Goal: Task Accomplishment & Management: Use online tool/utility

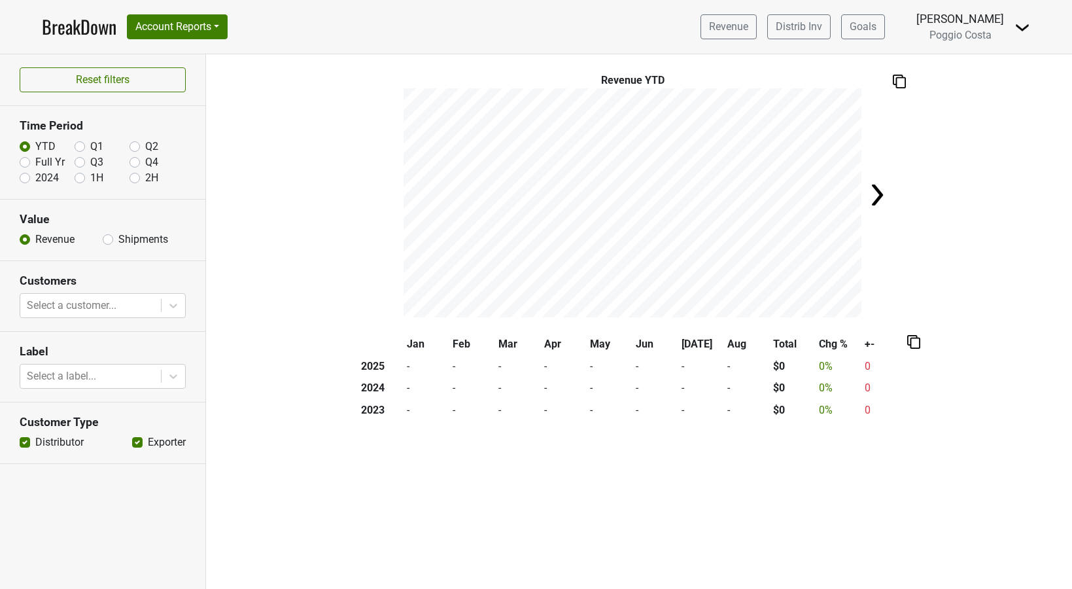
click at [1015, 27] on img at bounding box center [1023, 28] width 16 height 16
click at [983, 84] on link "Logout" at bounding box center [977, 73] width 103 height 21
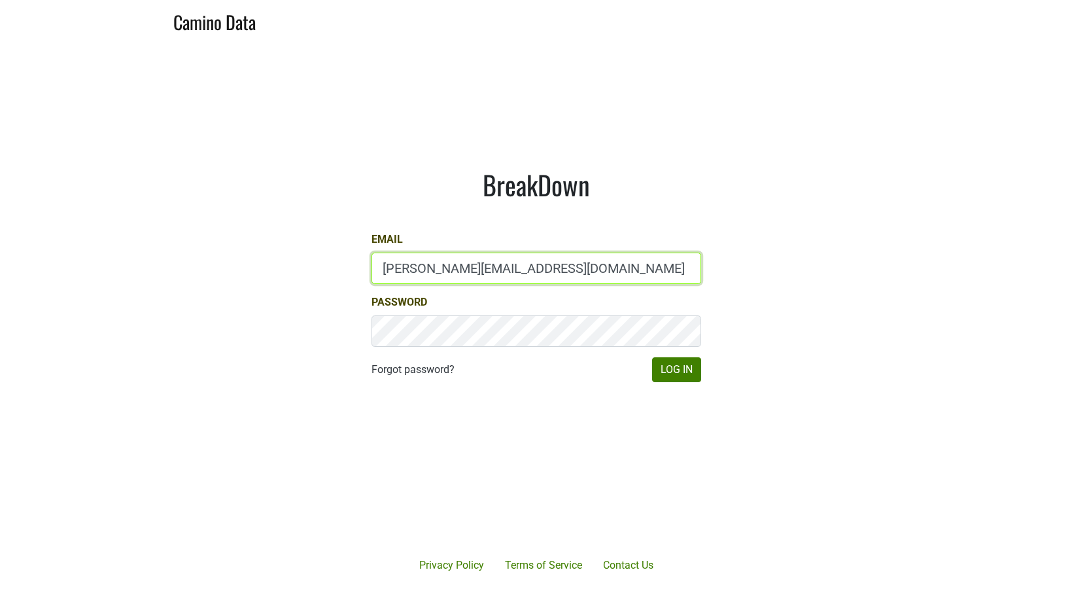
click at [482, 263] on input "matt@poggiocosta.com" at bounding box center [537, 268] width 330 height 31
type input "bbutcher@aperture-cellars.com"
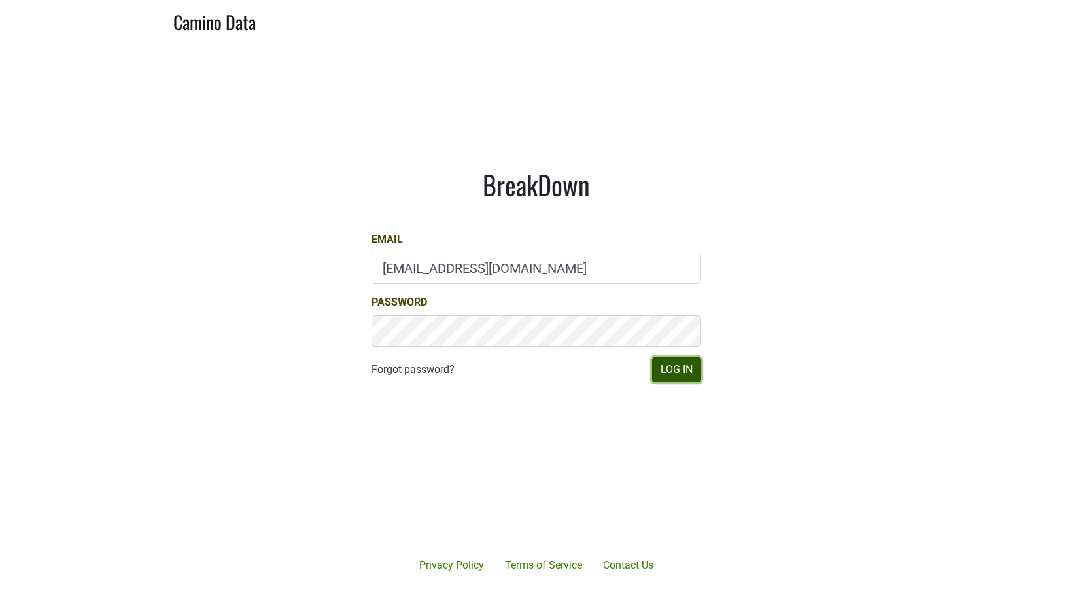
click at [675, 364] on button "Log In" at bounding box center [676, 369] width 49 height 25
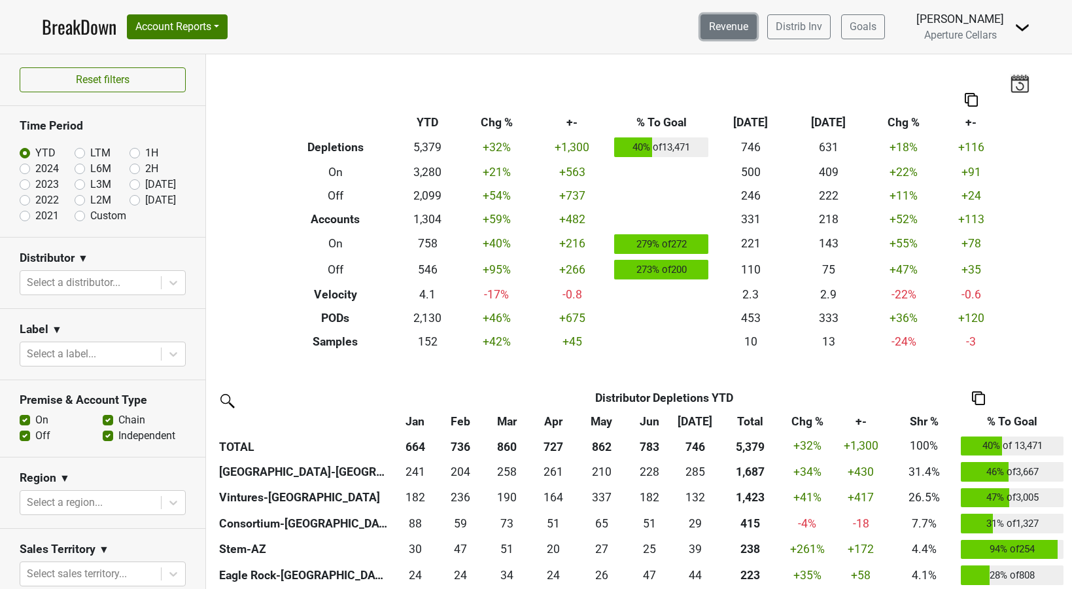
click at [738, 22] on link "Revenue" at bounding box center [729, 26] width 56 height 25
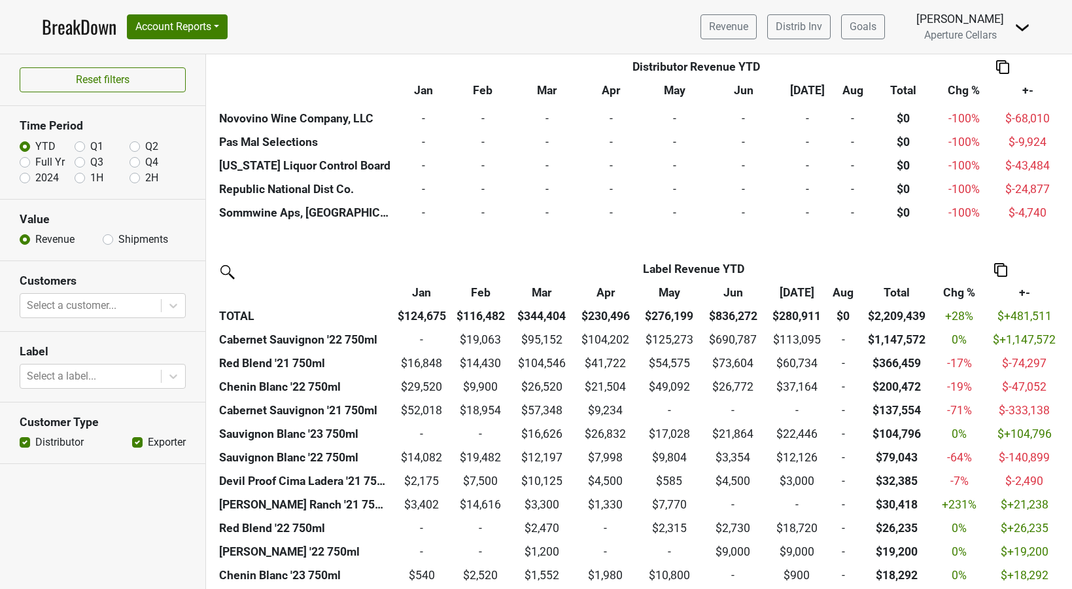
scroll to position [1248, 0]
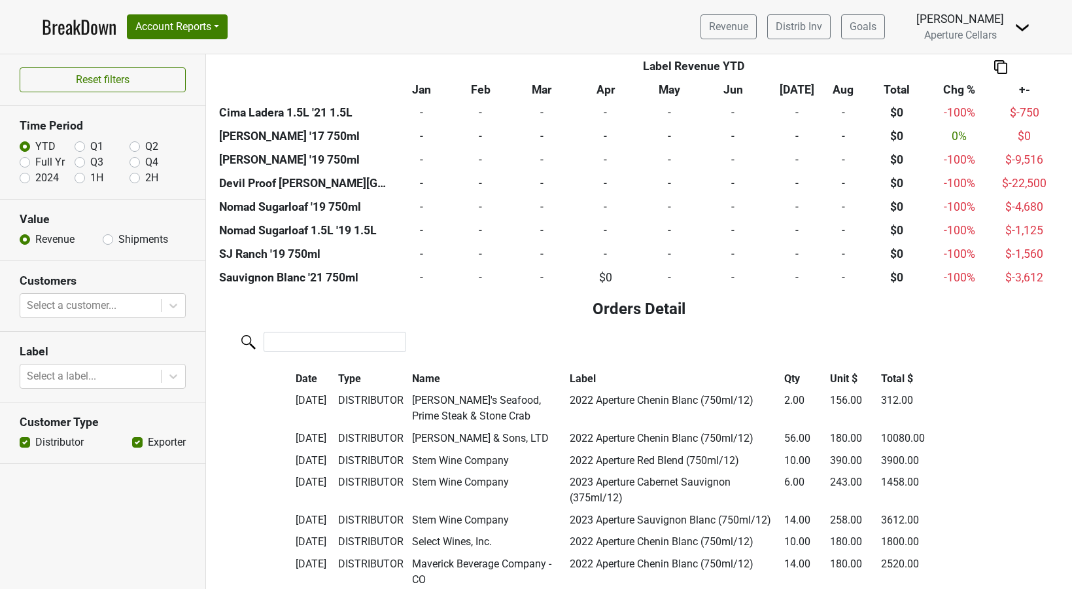
scroll to position [2469, 0]
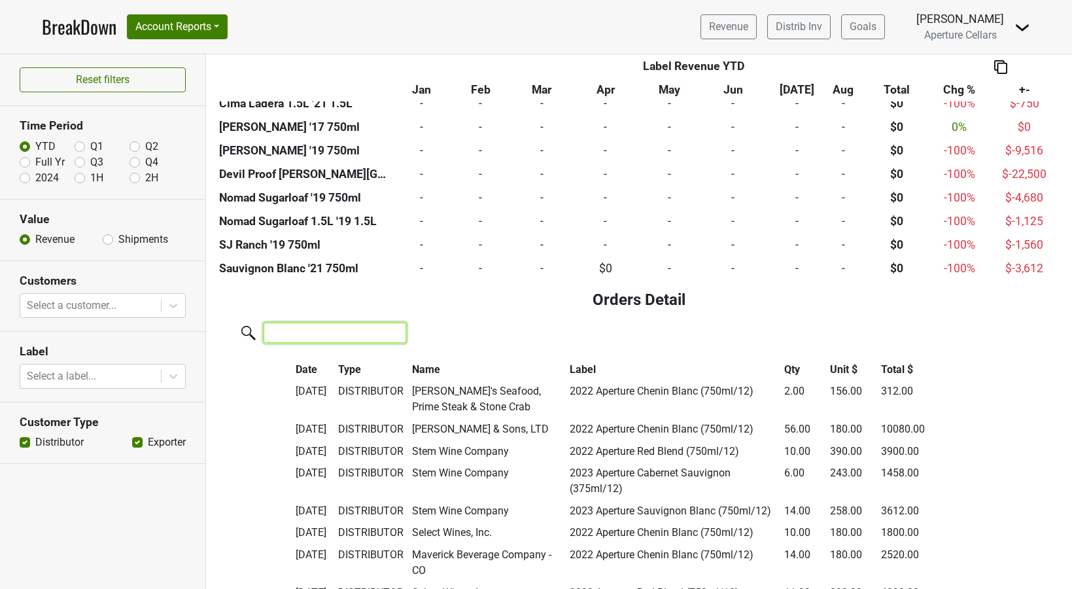
click at [336, 339] on input "search" at bounding box center [335, 333] width 143 height 20
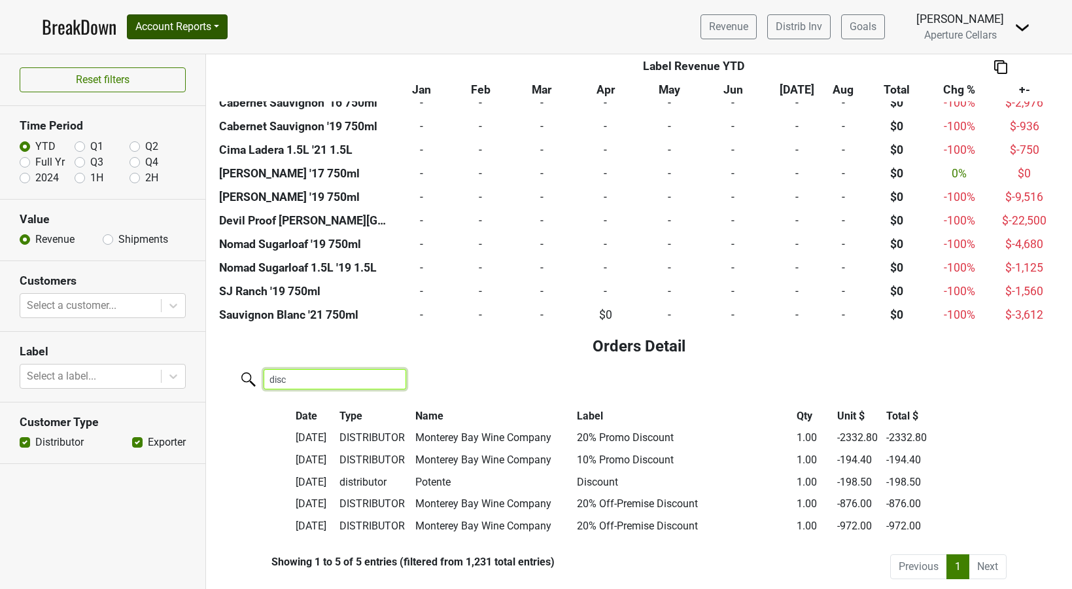
type input "disc"
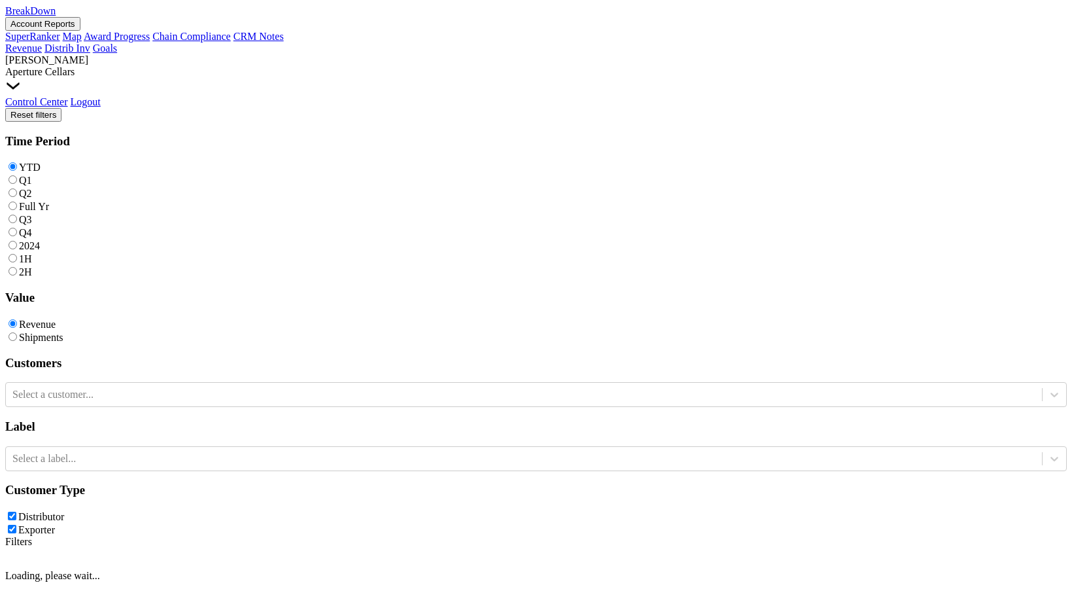
click at [80, 24] on button "Account Reports" at bounding box center [42, 24] width 75 height 14
click at [234, 42] on link "CRM Notes" at bounding box center [259, 36] width 50 height 11
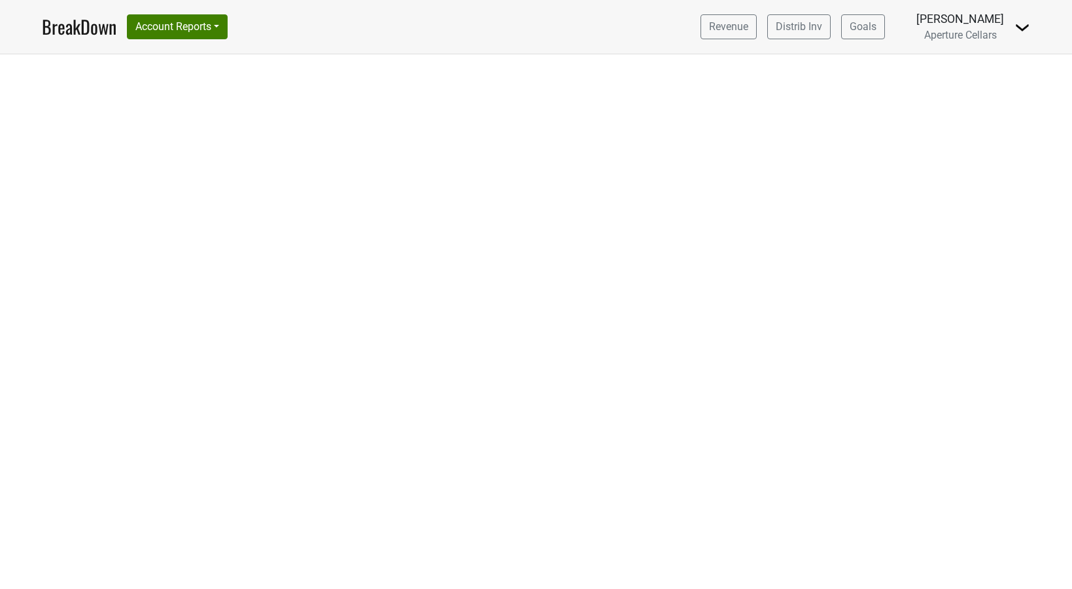
select select "IL"
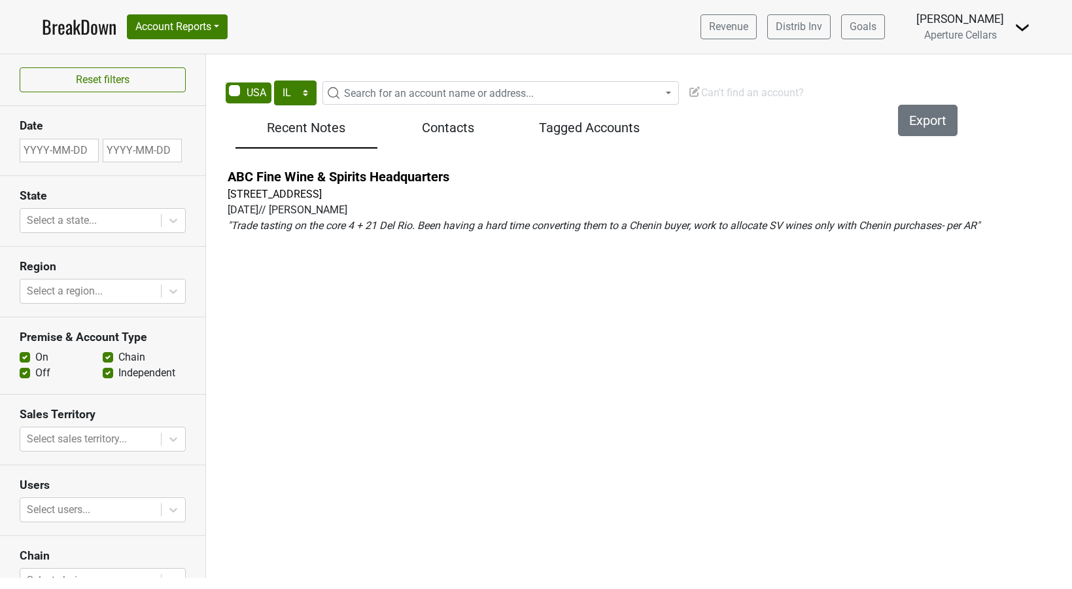
click at [745, 96] on span "Can't find an account?" at bounding box center [746, 92] width 116 height 12
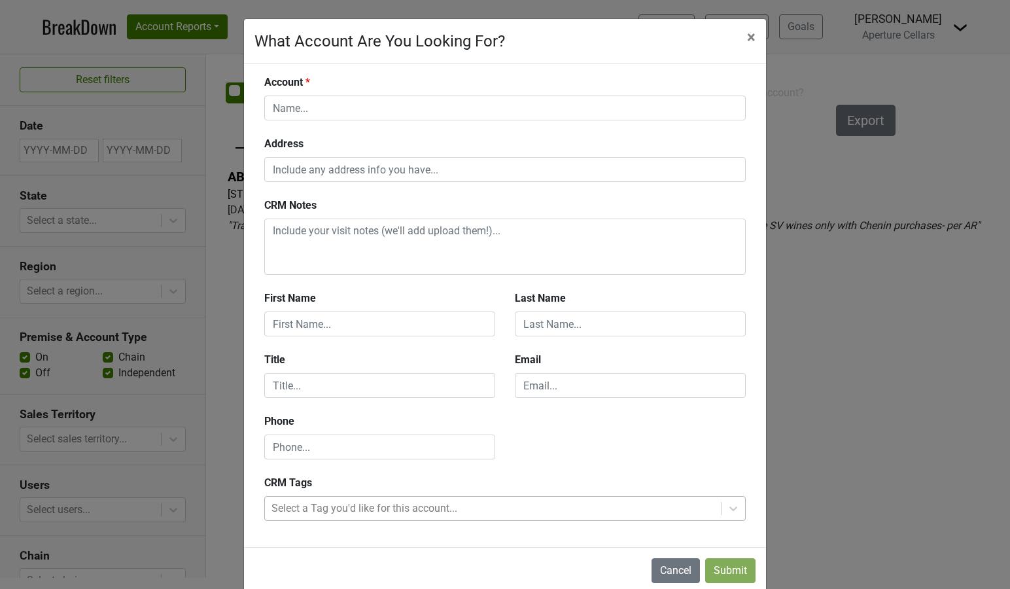
click at [300, 510] on div at bounding box center [493, 508] width 443 height 18
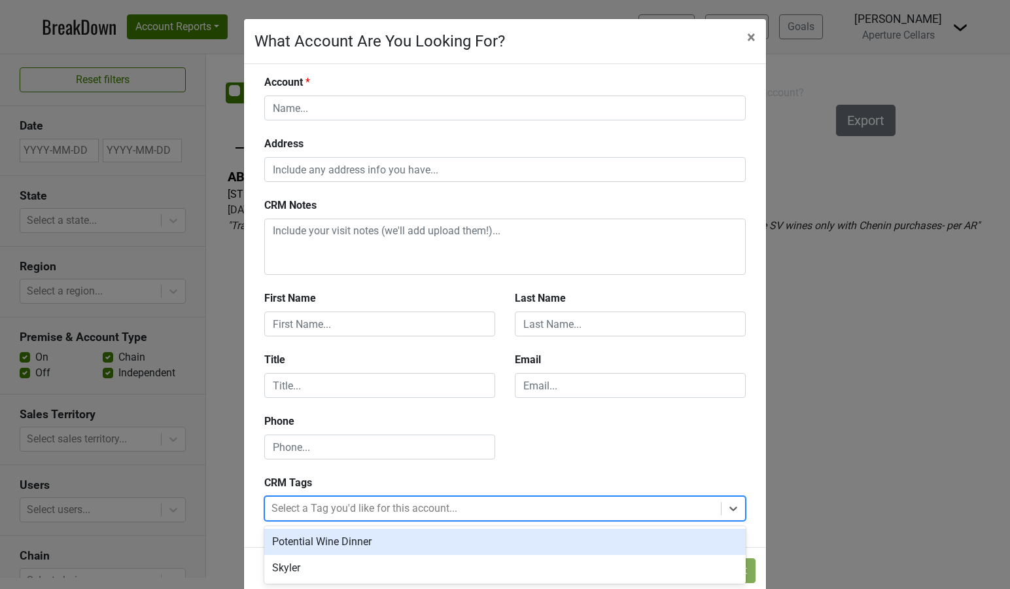
scroll to position [24, 0]
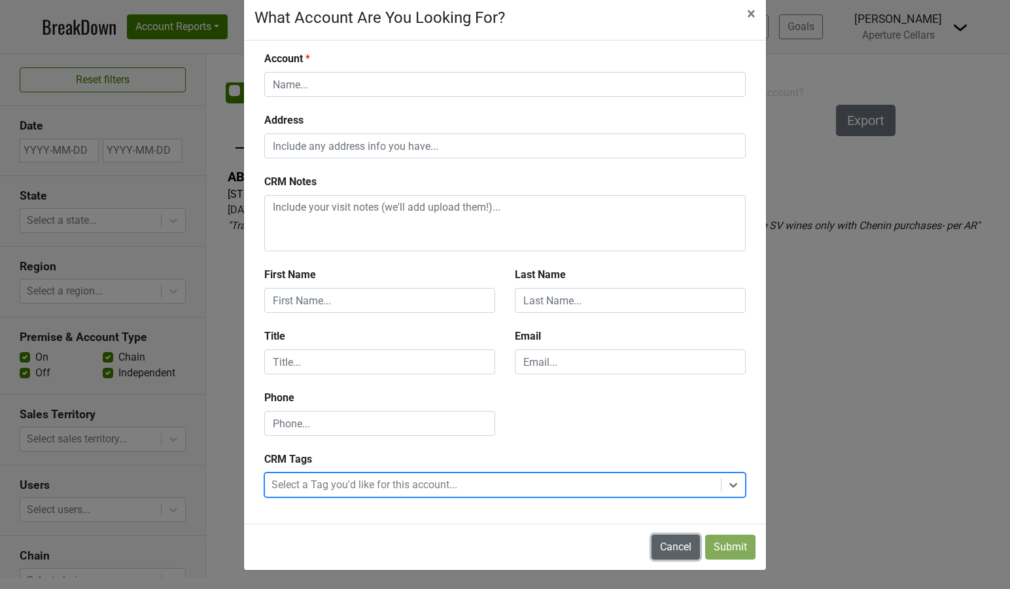
click at [661, 548] on button "Cancel" at bounding box center [676, 547] width 48 height 25
